Goal: Find specific page/section: Find specific page/section

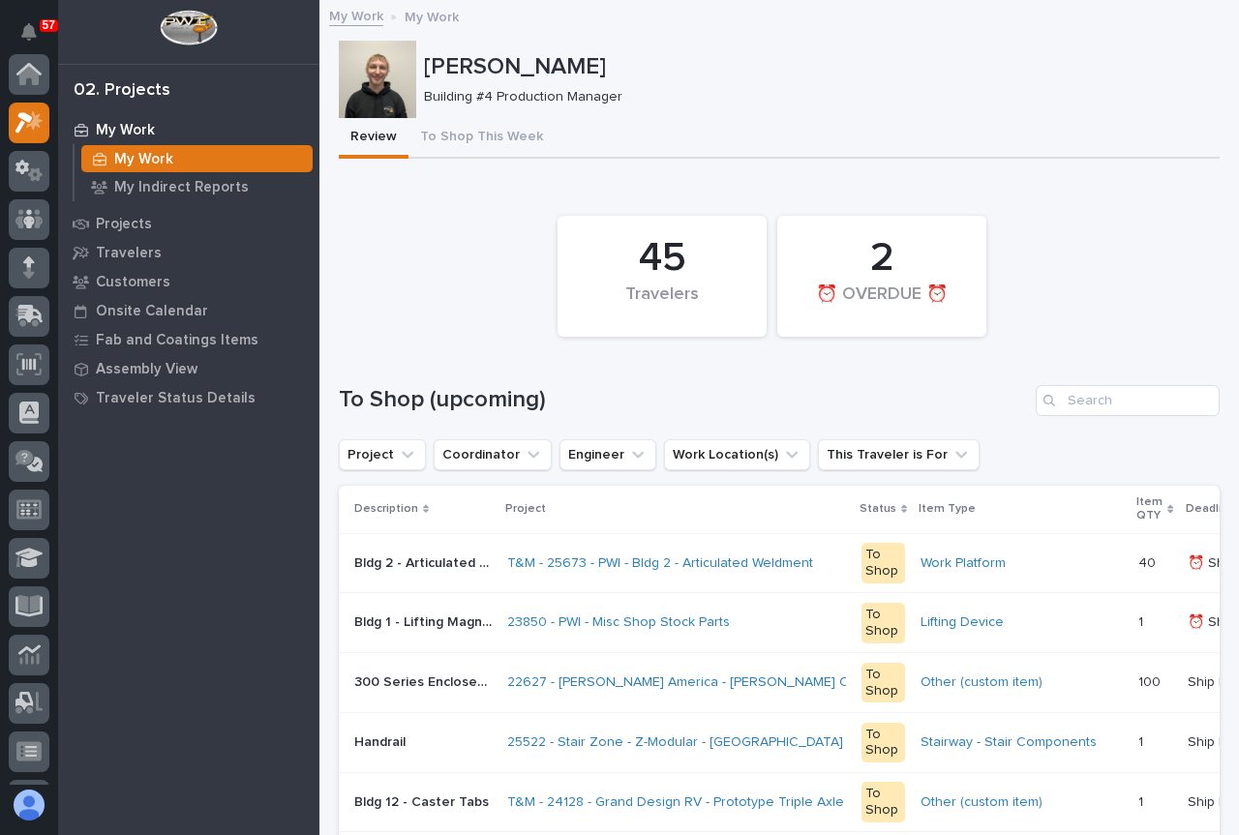
scroll to position [48, 0]
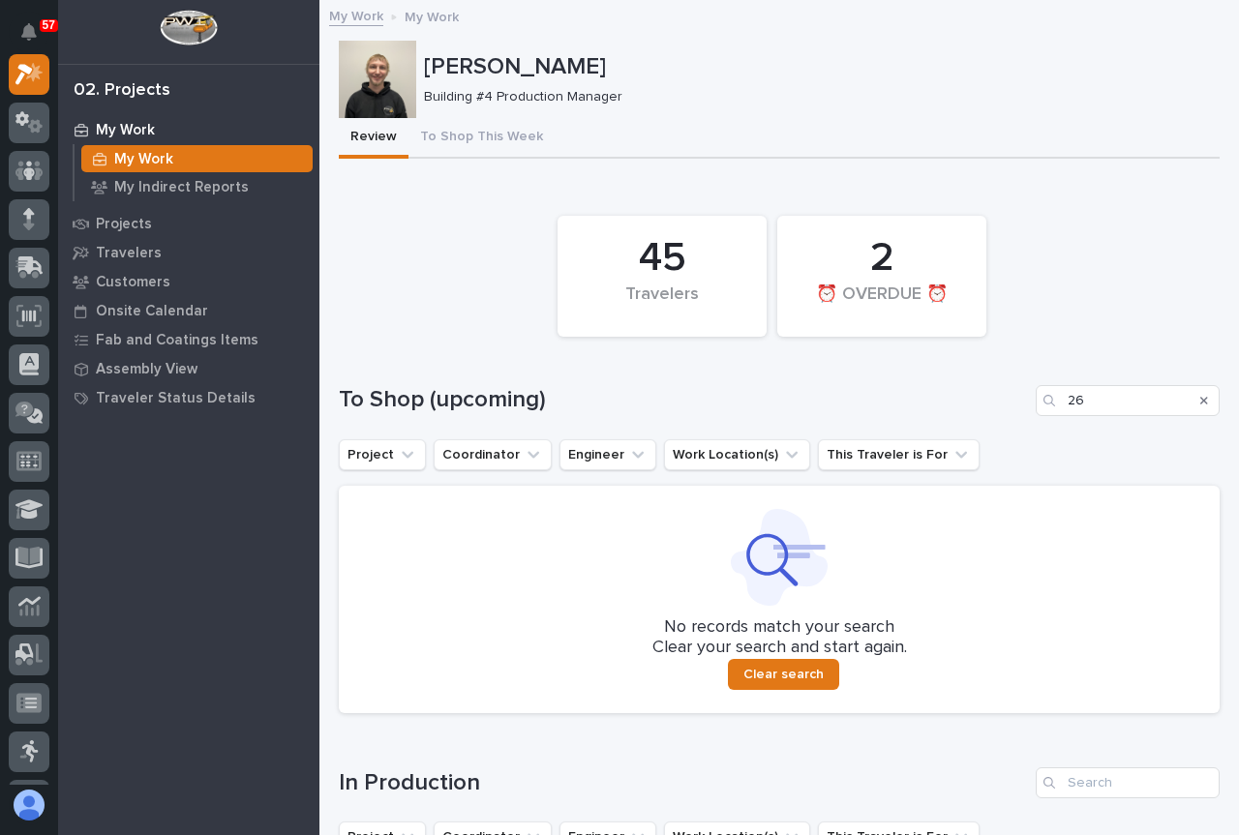
type input "2"
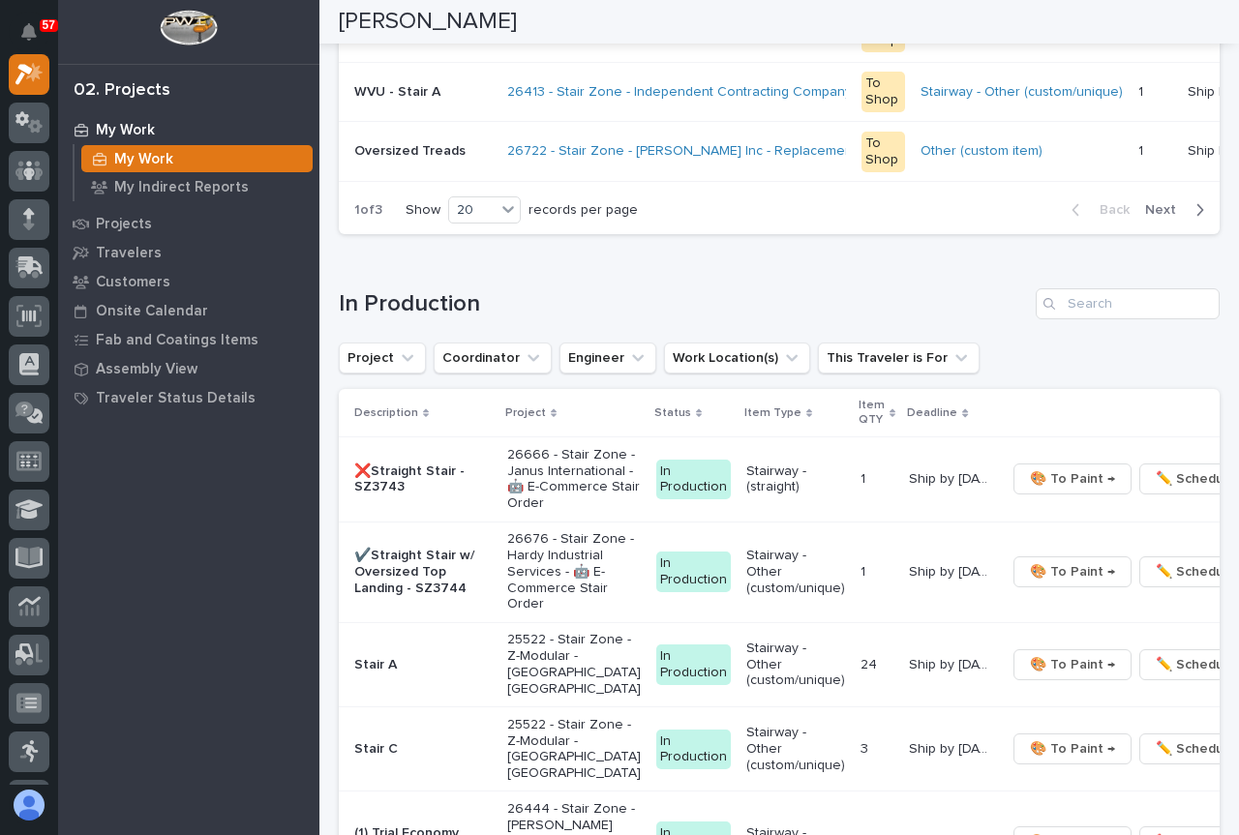
scroll to position [1548, 0]
click at [1072, 314] on input "Search" at bounding box center [1127, 302] width 184 height 31
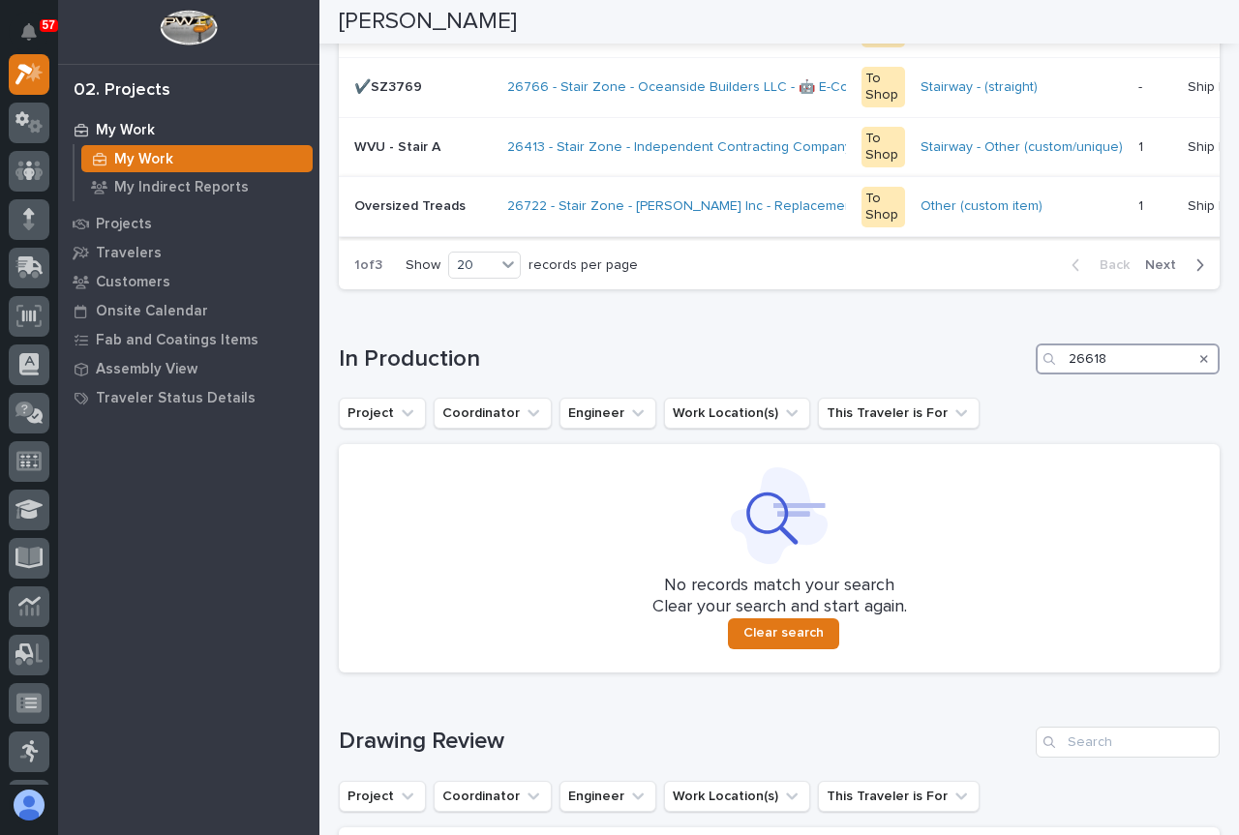
scroll to position [1493, 0]
type input "2"
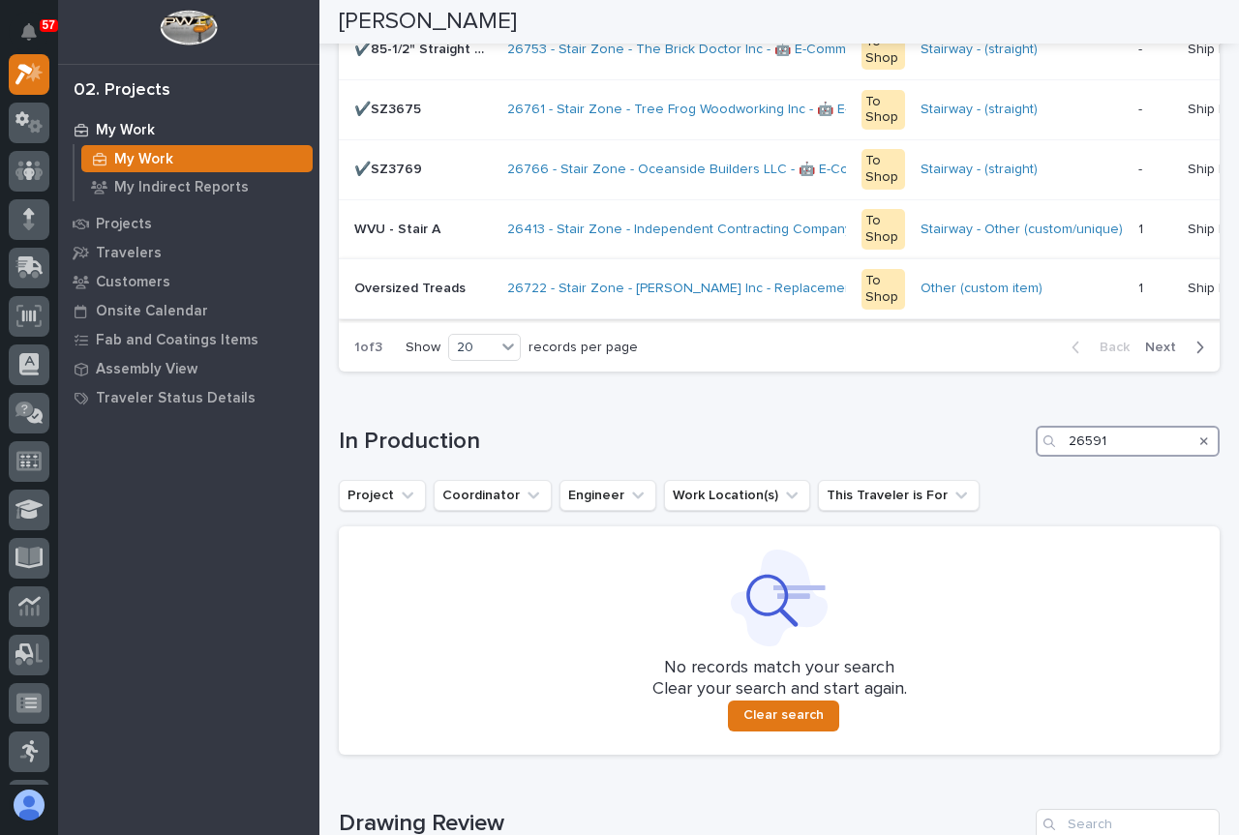
scroll to position [1417, 0]
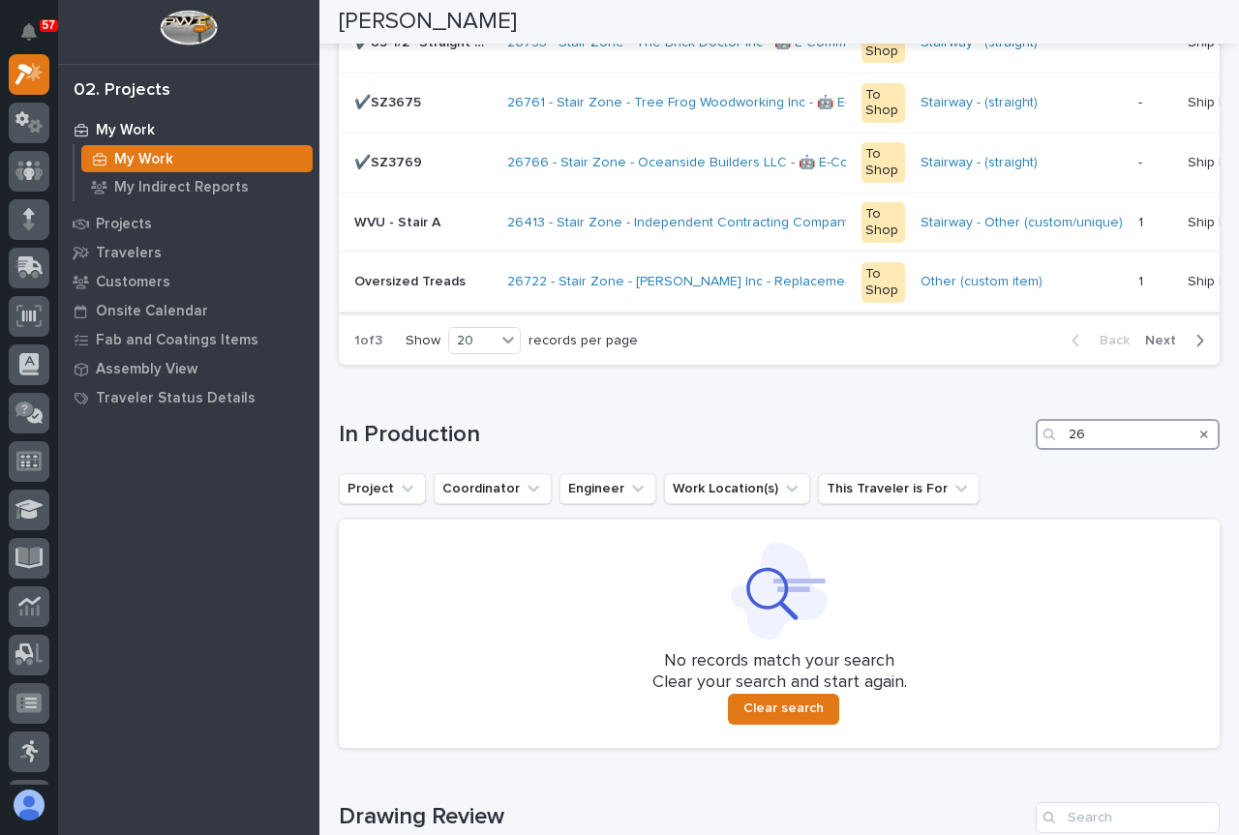
type input "2"
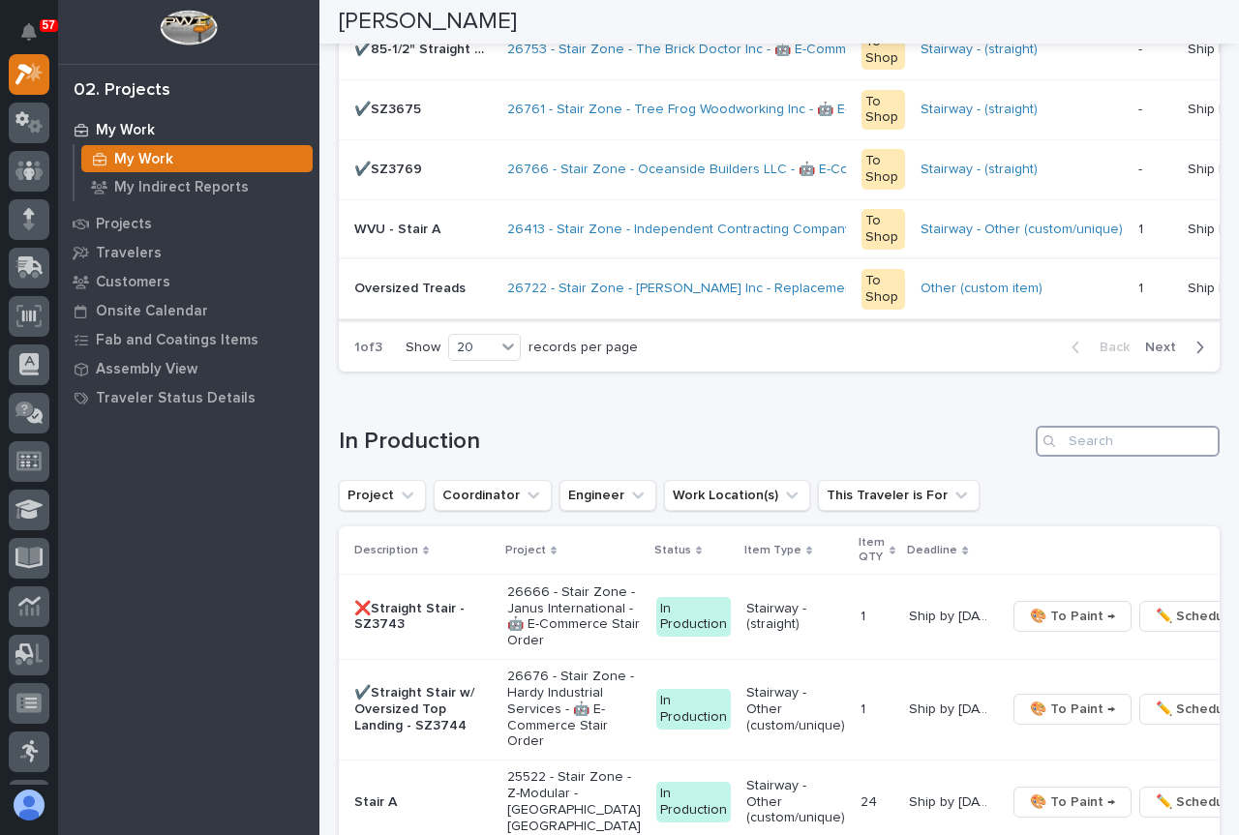
scroll to position [1859, 0]
